Goal: Information Seeking & Learning: Check status

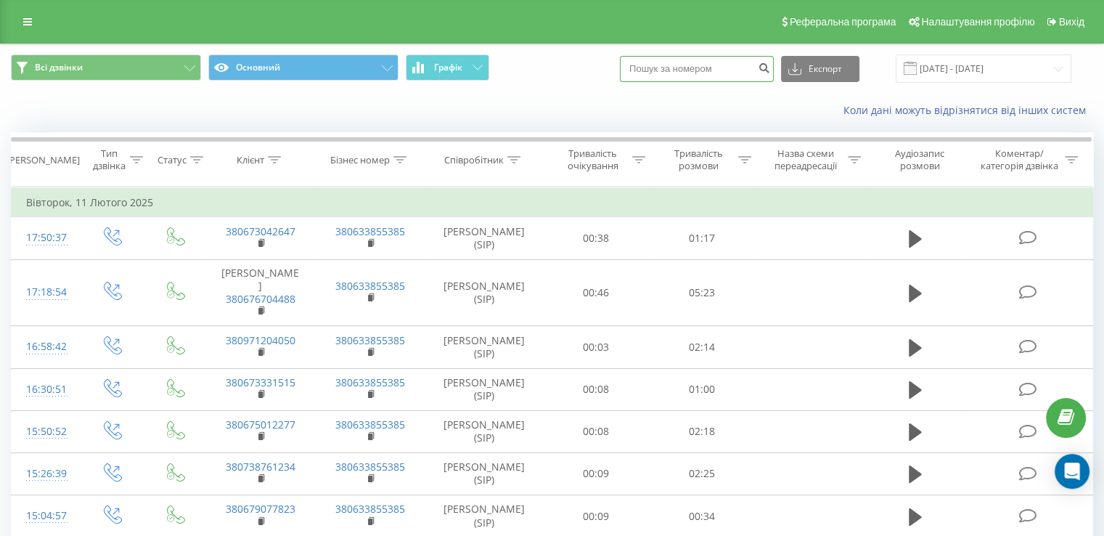
click at [737, 68] on input at bounding box center [697, 69] width 154 height 26
paste input "0677676765"
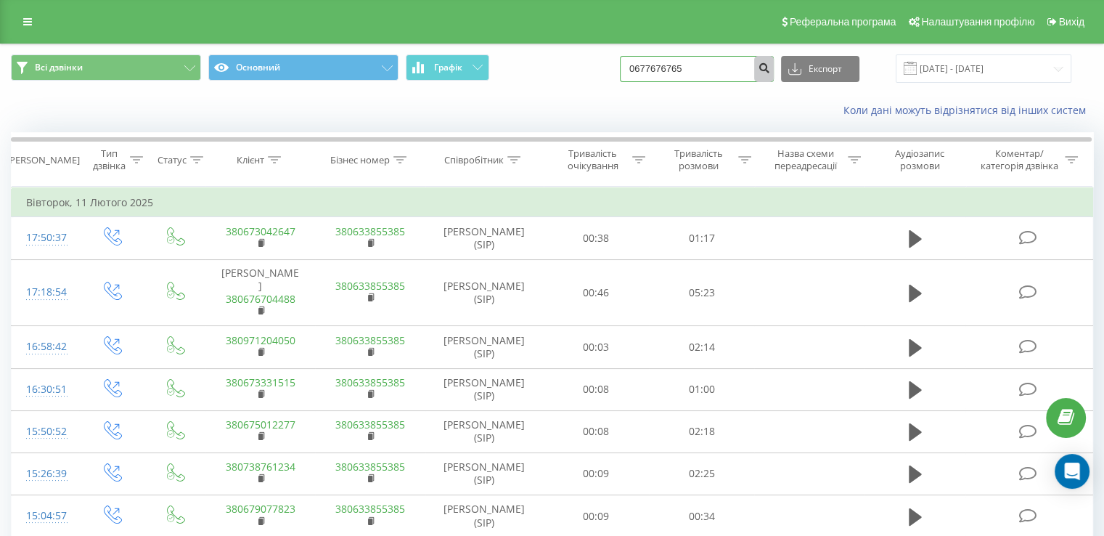
type input "0677676765"
click at [770, 70] on icon "submit" at bounding box center [764, 66] width 12 height 9
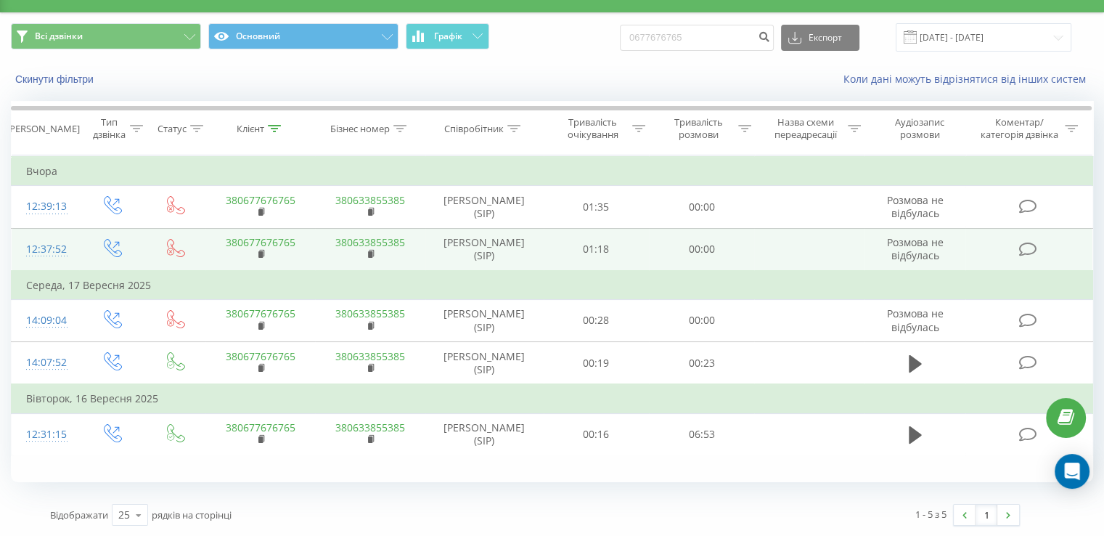
scroll to position [32, 0]
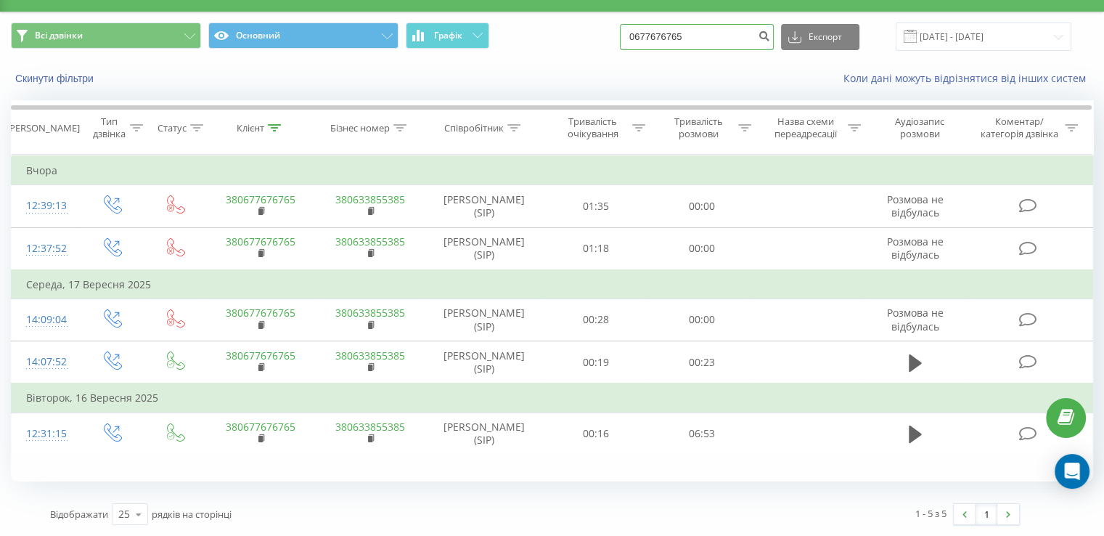
click at [723, 27] on input "0677676765" at bounding box center [697, 37] width 154 height 26
paste input "97321145"
type input "0973211455"
click at [770, 38] on icon "submit" at bounding box center [764, 34] width 12 height 9
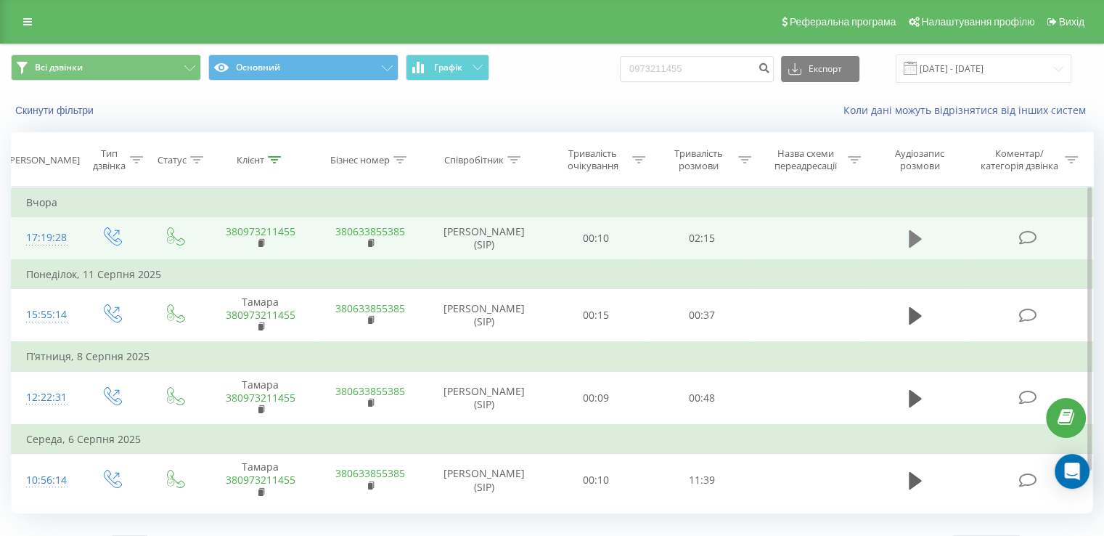
click at [906, 233] on button at bounding box center [916, 239] width 22 height 22
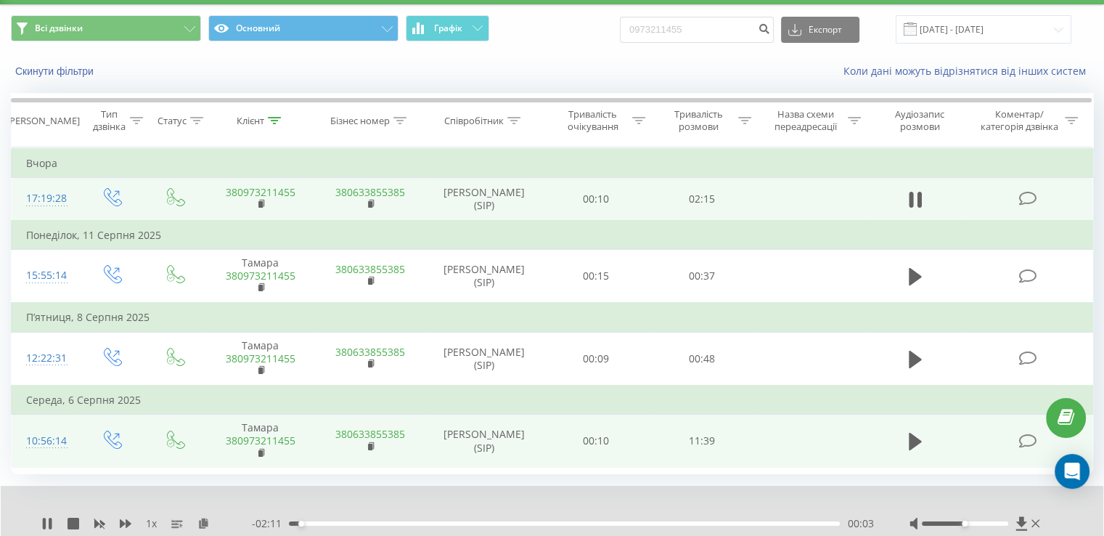
scroll to position [87, 0]
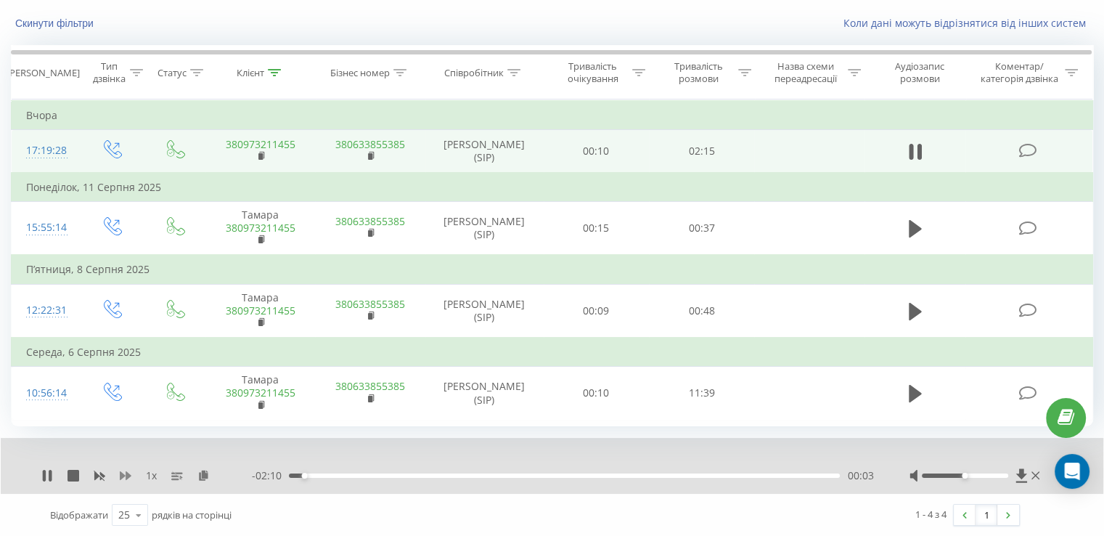
click at [125, 473] on icon at bounding box center [126, 476] width 12 height 12
click at [125, 475] on icon at bounding box center [126, 475] width 12 height 9
drag, startPoint x: 338, startPoint y: 477, endPoint x: 367, endPoint y: 481, distance: 29.4
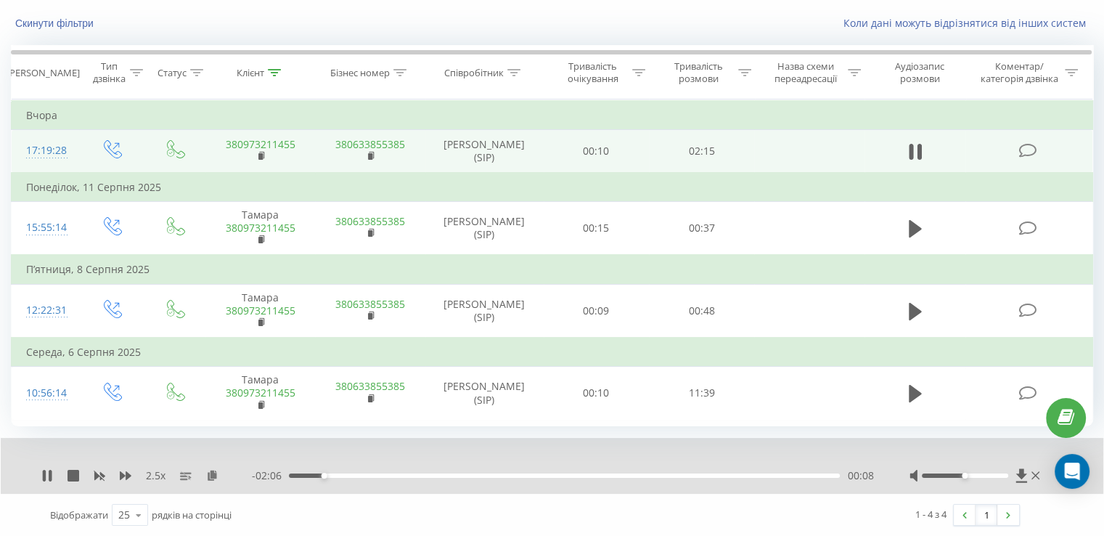
click at [348, 478] on div "- 02:06 00:08 00:08" at bounding box center [562, 475] width 621 height 15
click at [427, 473] on div "00:18" at bounding box center [564, 475] width 551 height 4
click at [522, 476] on div "00:35" at bounding box center [564, 475] width 551 height 4
click at [574, 475] on div "01:09" at bounding box center [564, 475] width 551 height 4
drag, startPoint x: 639, startPoint y: 474, endPoint x: 646, endPoint y: 473, distance: 7.4
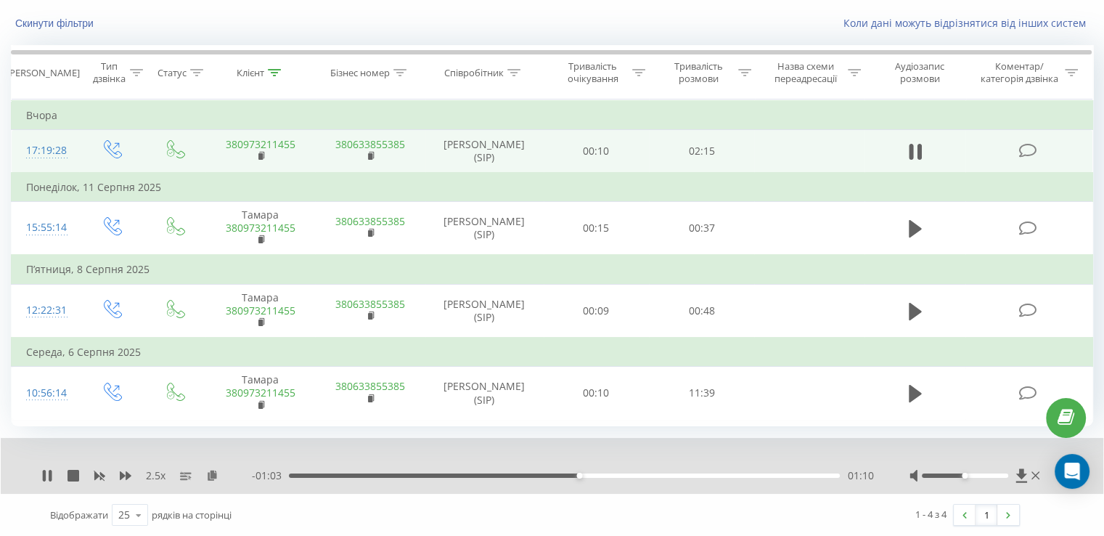
click at [642, 474] on div "01:10" at bounding box center [564, 475] width 551 height 4
click at [686, 474] on div "01:29" at bounding box center [564, 475] width 551 height 4
click at [739, 476] on div "01:40" at bounding box center [564, 475] width 551 height 4
drag, startPoint x: 962, startPoint y: 473, endPoint x: 993, endPoint y: 478, distance: 31.5
click at [999, 478] on div at bounding box center [977, 475] width 134 height 15
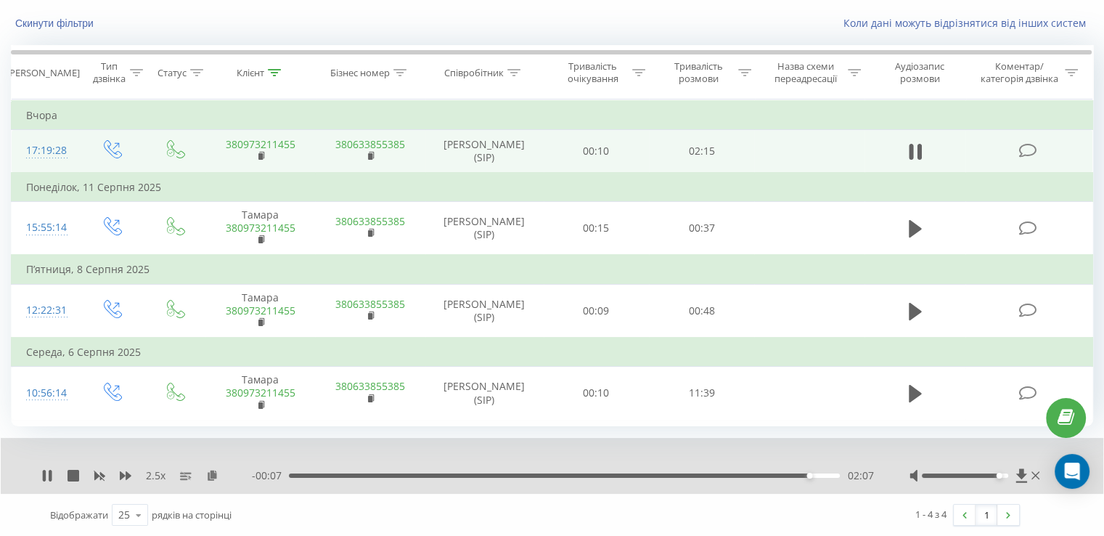
click at [758, 476] on div "02:07" at bounding box center [564, 475] width 551 height 4
click at [752, 468] on div "- 00:10 02:03 02:03" at bounding box center [562, 475] width 621 height 15
click at [733, 477] on div "- 00:10 02:04 02:04" at bounding box center [562, 475] width 621 height 15
click at [113, 476] on div "2.5 x" at bounding box center [146, 475] width 211 height 15
click at [121, 475] on icon at bounding box center [126, 475] width 12 height 9
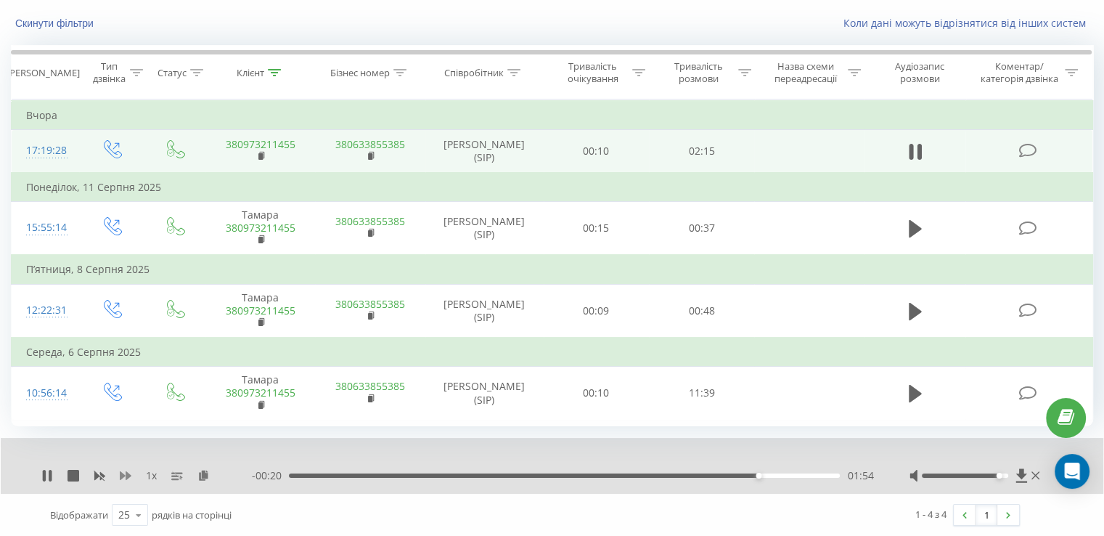
click at [126, 474] on icon at bounding box center [126, 475] width 12 height 9
click at [45, 474] on icon at bounding box center [44, 476] width 3 height 12
